Goal: Task Accomplishment & Management: Use online tool/utility

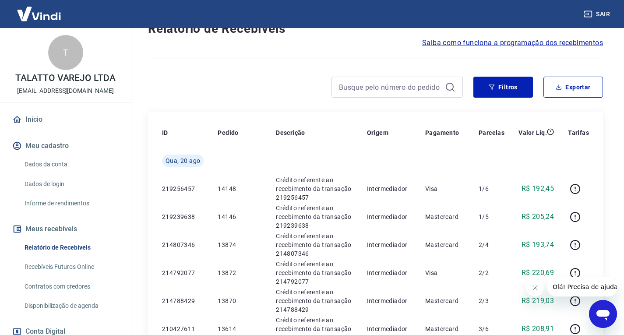
scroll to position [88, 0]
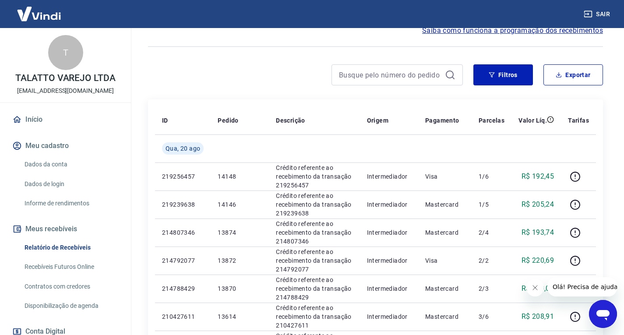
click at [527, 83] on button "Filtros" at bounding box center [504, 74] width 60 height 21
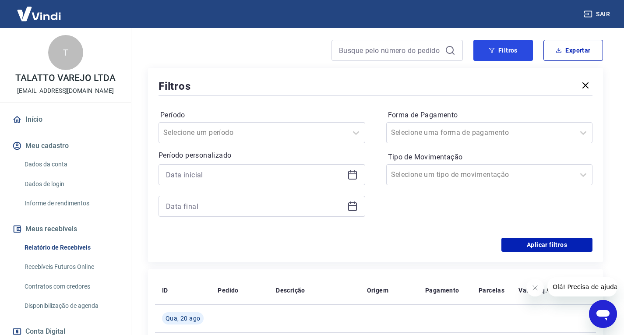
scroll to position [131, 0]
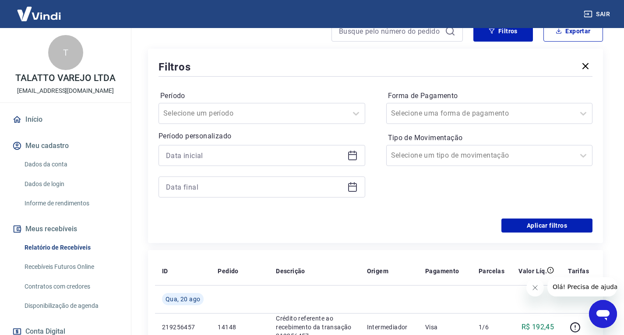
click at [348, 153] on icon at bounding box center [352, 155] width 11 height 11
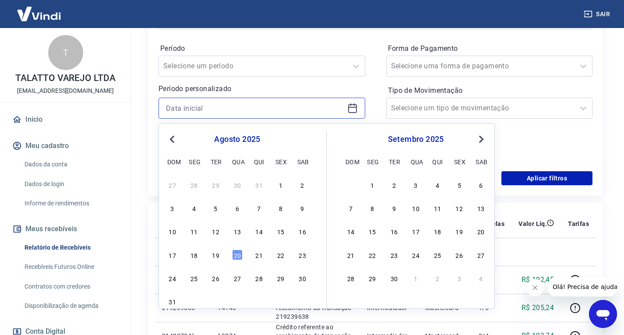
scroll to position [263, 0]
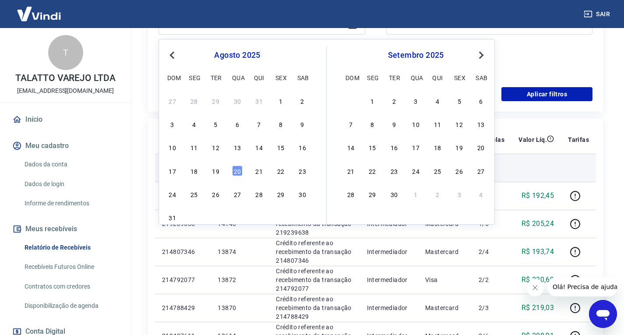
click at [238, 171] on div "20" at bounding box center [237, 171] width 11 height 11
type input "20/08/2025"
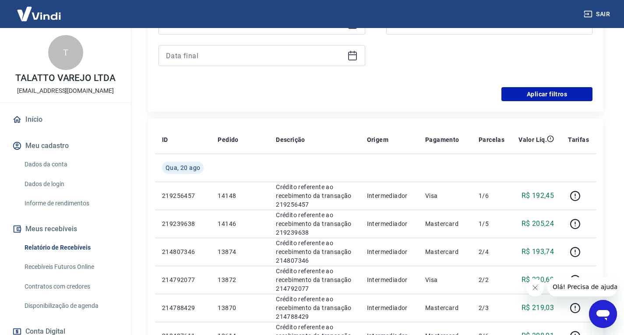
click at [356, 57] on div at bounding box center [262, 55] width 207 height 21
click at [351, 57] on icon at bounding box center [352, 55] width 11 height 11
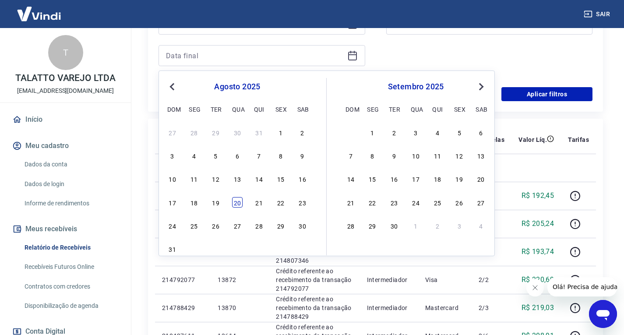
click at [241, 202] on div "20" at bounding box center [237, 202] width 11 height 11
type input "20/08/2025"
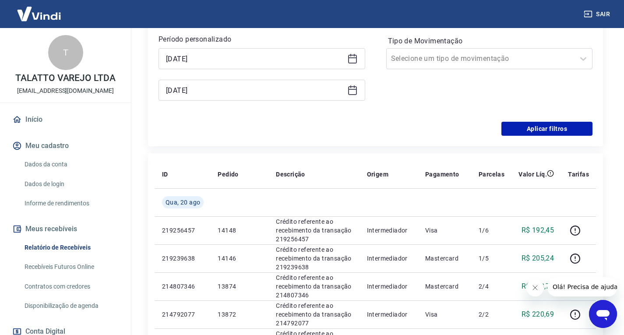
scroll to position [175, 0]
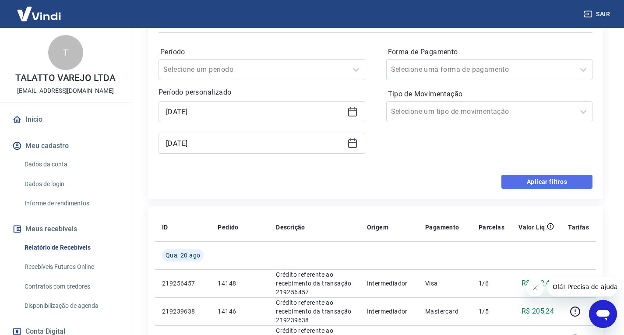
click at [563, 188] on button "Aplicar filtros" at bounding box center [547, 182] width 91 height 14
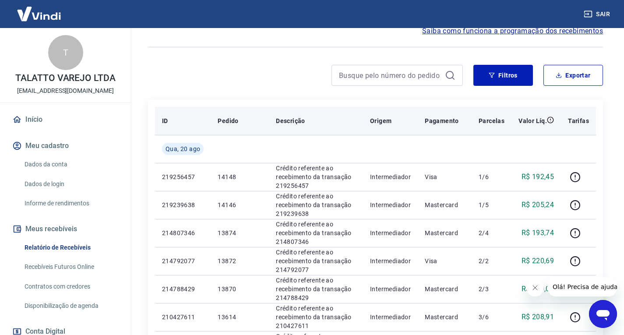
scroll to position [88, 0]
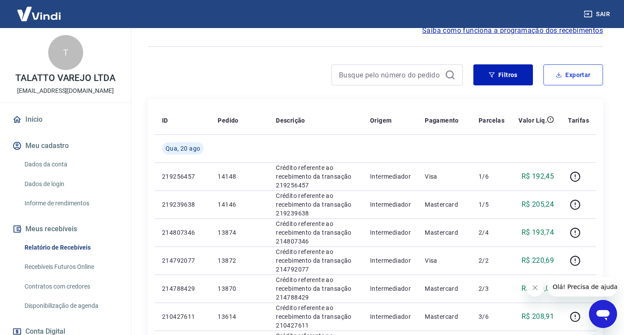
click at [582, 78] on button "Exportar" at bounding box center [574, 74] width 60 height 21
type input "20/08/2025"
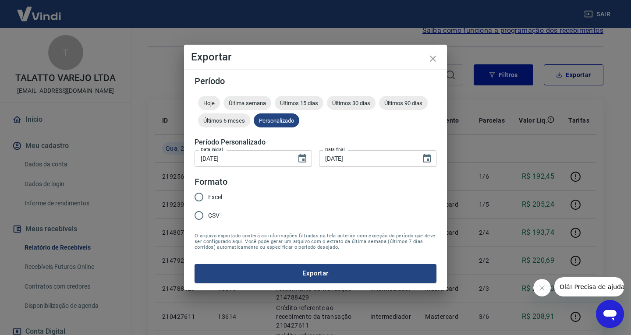
click at [204, 192] on input "Excel" at bounding box center [199, 197] width 18 height 18
radio input "true"
click at [312, 274] on button "Exportar" at bounding box center [316, 273] width 242 height 18
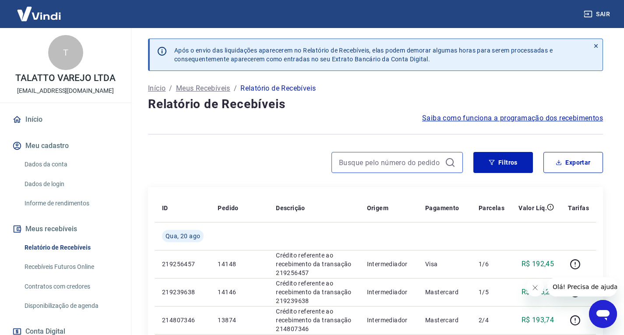
click at [351, 168] on input at bounding box center [390, 162] width 103 height 13
paste input "14402"
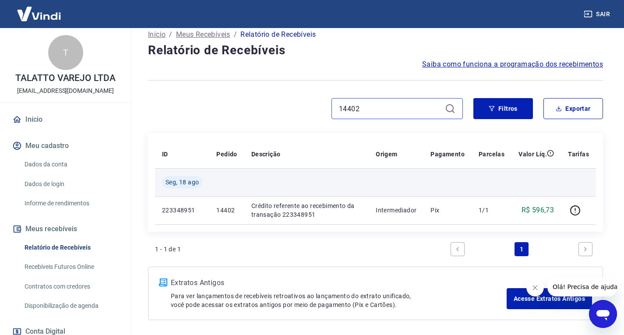
scroll to position [87, 0]
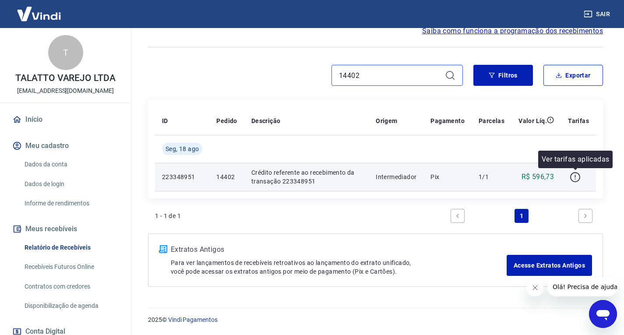
type input "14402"
click at [574, 174] on icon "button" at bounding box center [575, 177] width 11 height 11
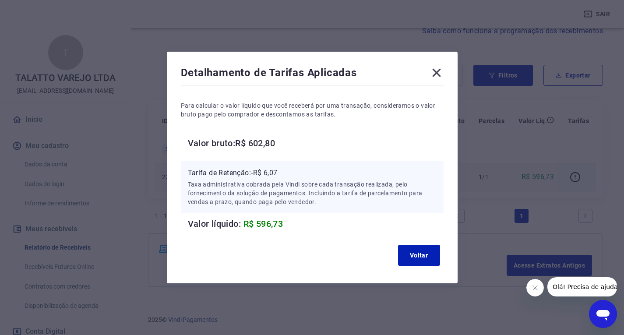
click at [278, 170] on p "Tarifa de Retenção: -R$ 6,07" at bounding box center [312, 173] width 249 height 11
copy p "6,07"
click at [441, 69] on icon at bounding box center [437, 73] width 14 height 14
